Goal: Navigation & Orientation: Find specific page/section

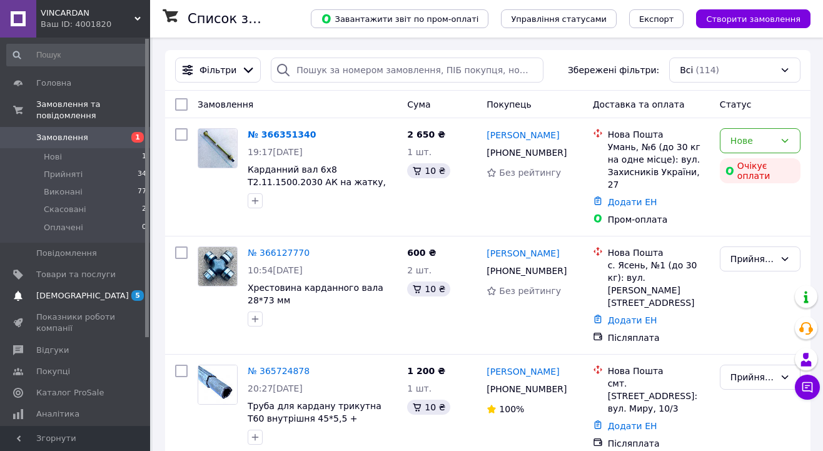
click at [79, 296] on span "[DEMOGRAPHIC_DATA]" at bounding box center [82, 295] width 93 height 11
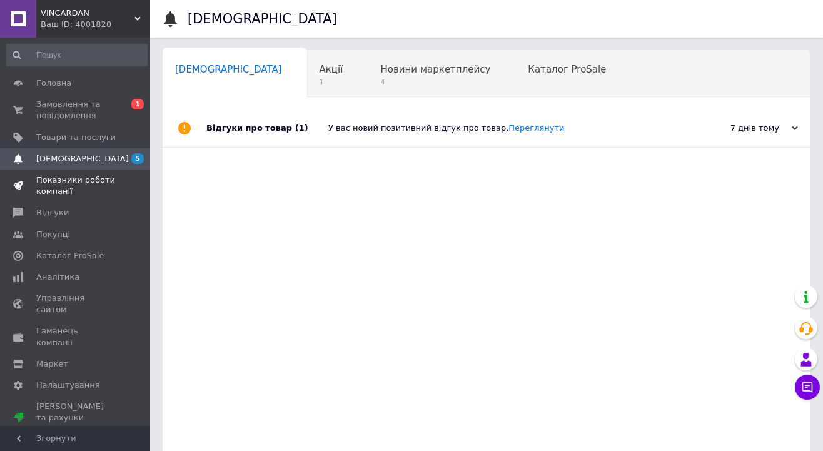
click at [60, 189] on span "Показники роботи компанії" at bounding box center [75, 185] width 79 height 23
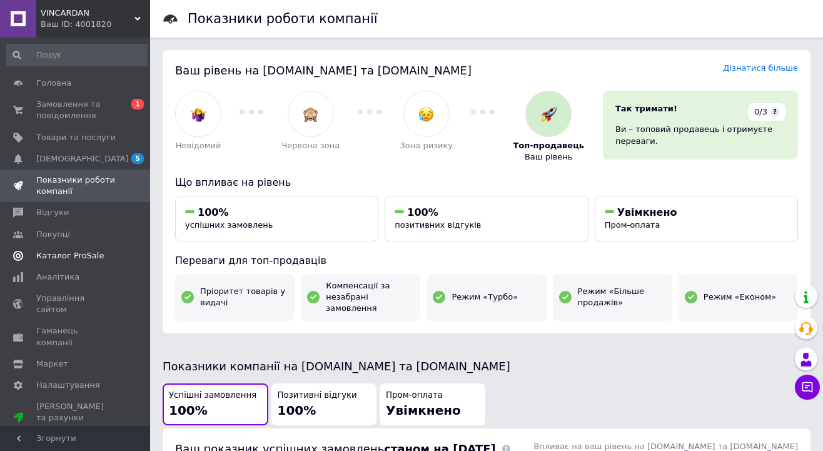
click at [62, 255] on span "Каталог ProSale" at bounding box center [70, 255] width 68 height 11
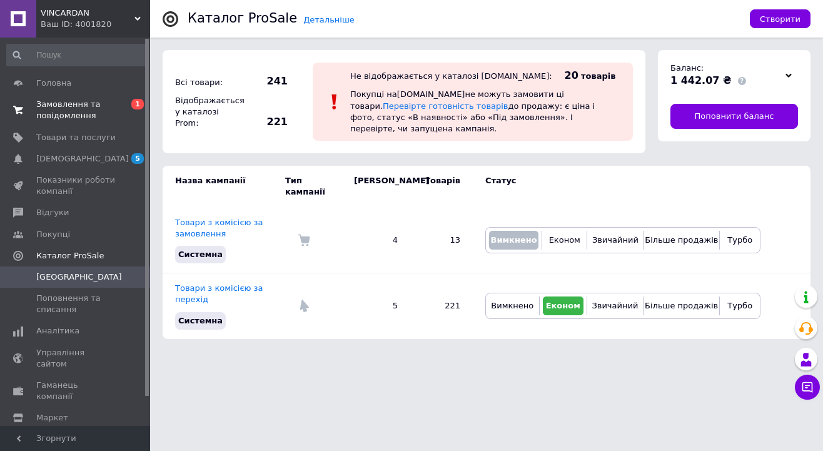
click at [94, 109] on span "Замовлення та повідомлення" at bounding box center [75, 110] width 79 height 23
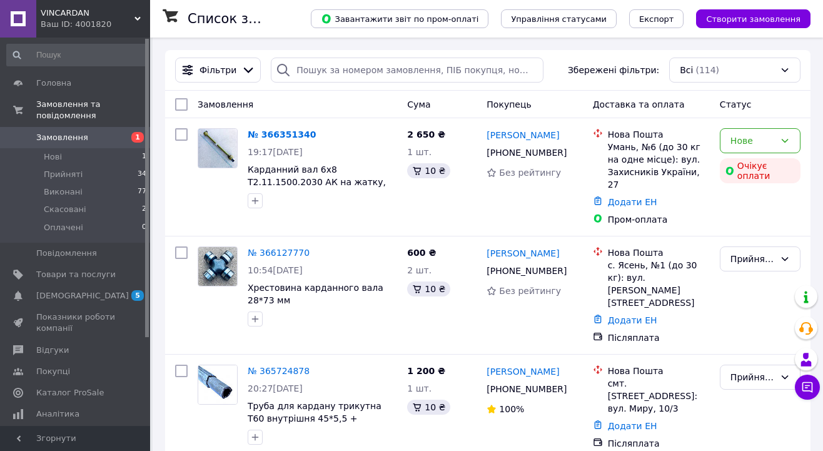
click at [101, 23] on div "Ваш ID: 4001820" at bounding box center [95, 24] width 109 height 11
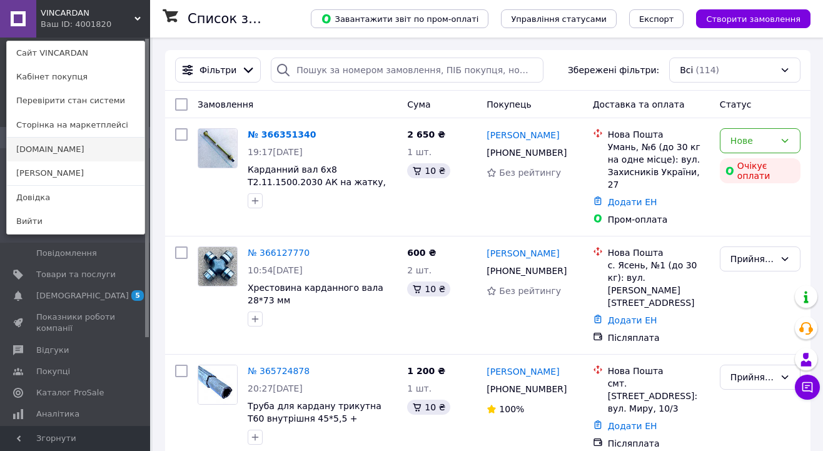
click at [55, 145] on link "agro-zp.com.ua" at bounding box center [76, 150] width 138 height 24
